Goal: Navigation & Orientation: Find specific page/section

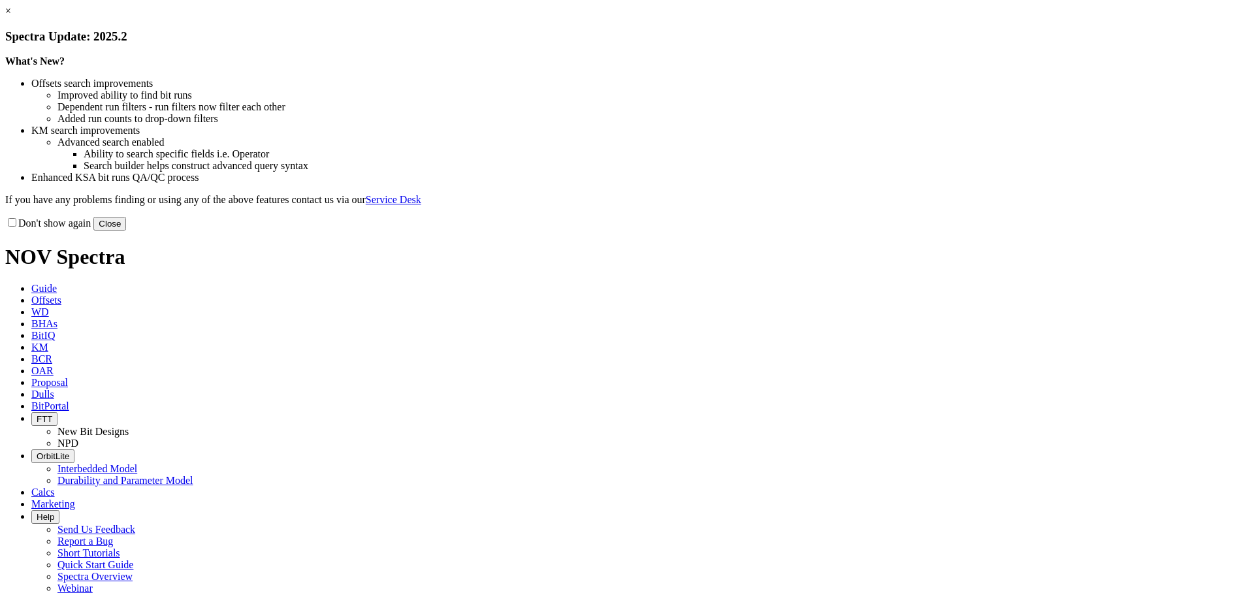
click at [126, 231] on button "Close" at bounding box center [109, 224] width 33 height 14
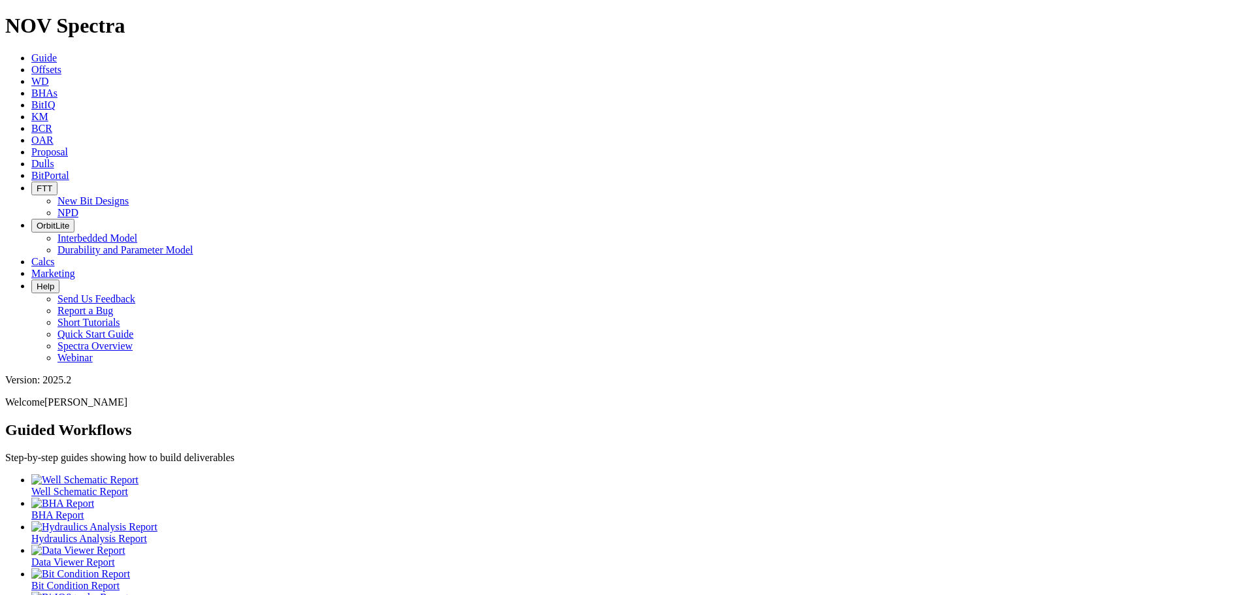
click at [55, 99] on span "BitIQ" at bounding box center [43, 104] width 24 height 11
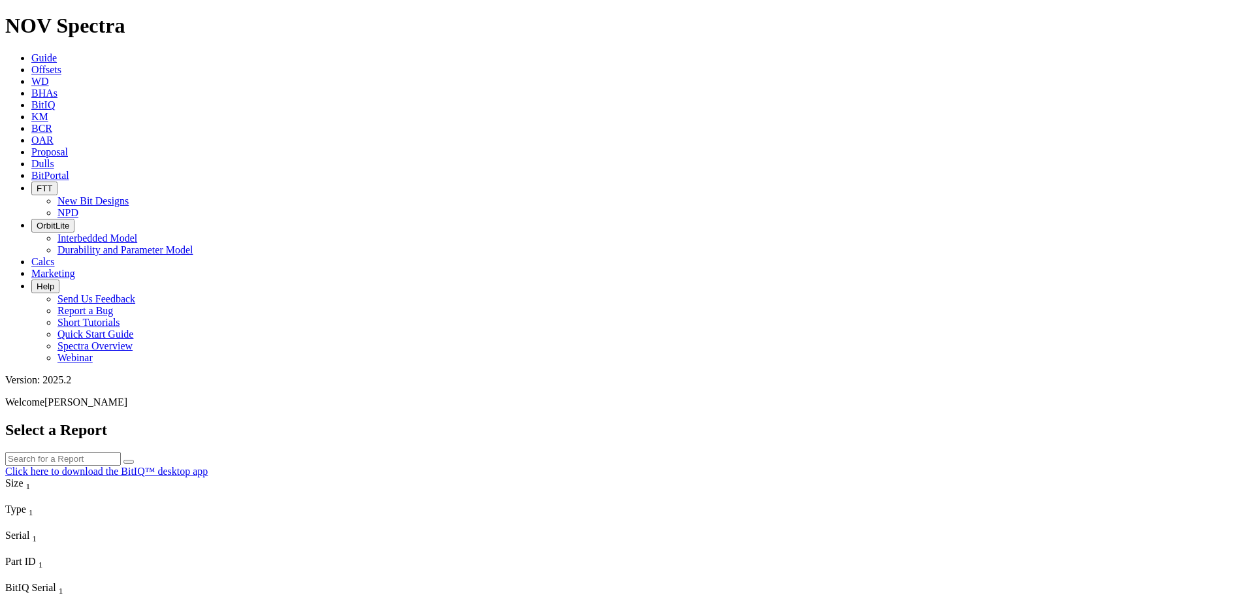
click at [48, 111] on span "KM" at bounding box center [39, 116] width 17 height 11
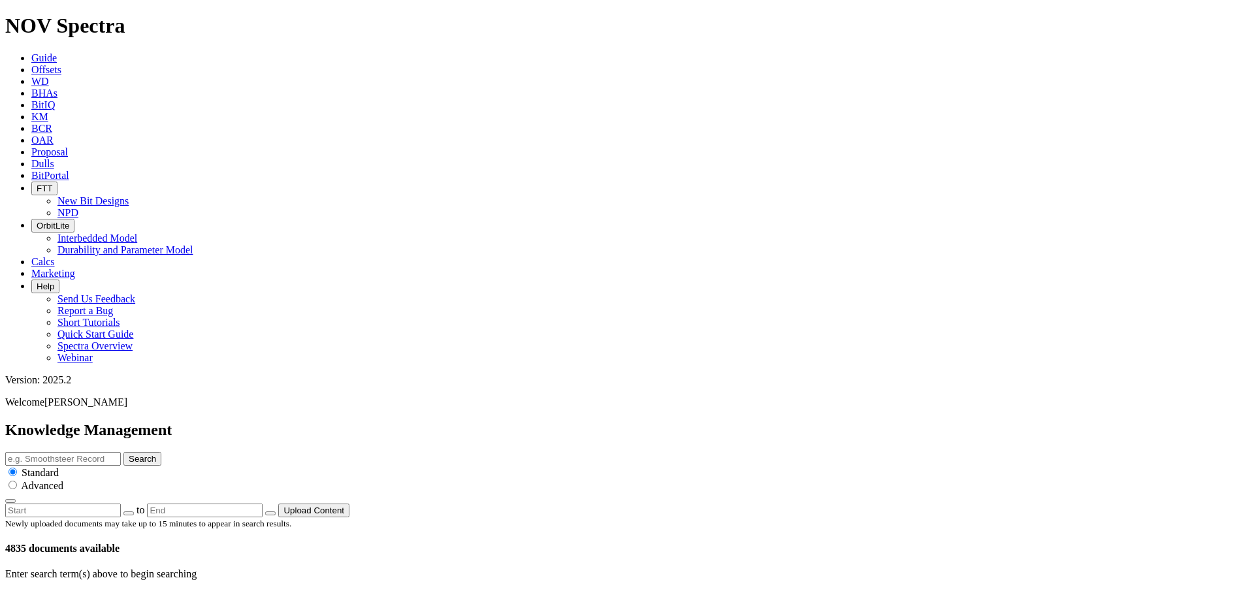
click at [69, 170] on link "BitPortal" at bounding box center [50, 175] width 38 height 11
click at [69, 170] on span "BitPortal" at bounding box center [50, 175] width 38 height 11
